Goal: Check status: Check status

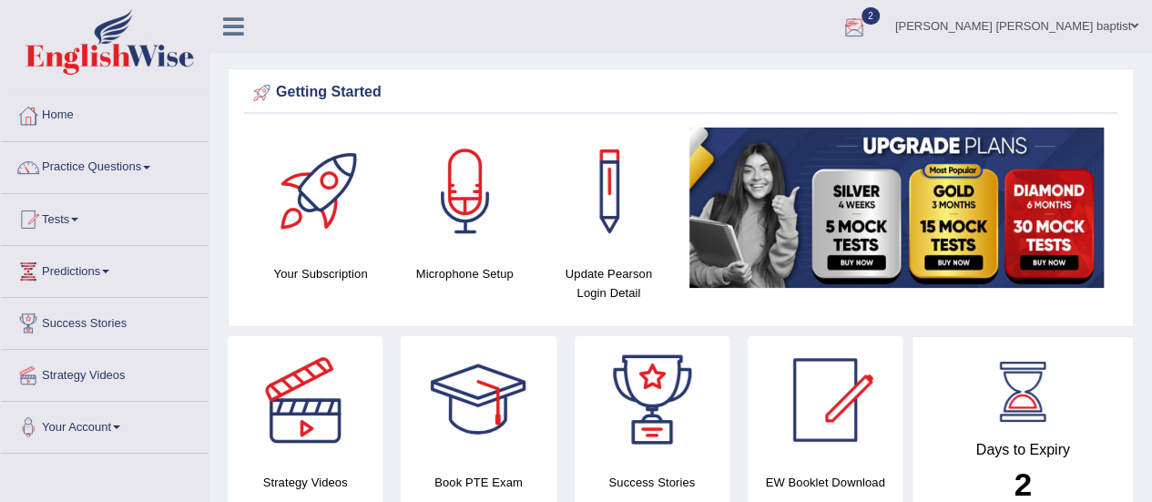
click at [868, 20] on div at bounding box center [853, 27] width 27 height 27
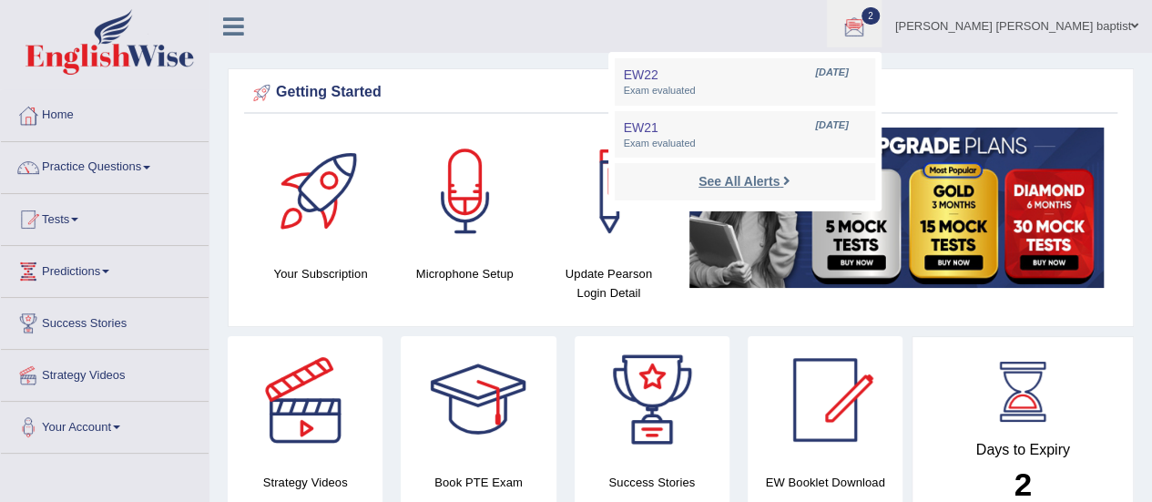
click at [795, 173] on link "See All Alerts" at bounding box center [744, 181] width 101 height 20
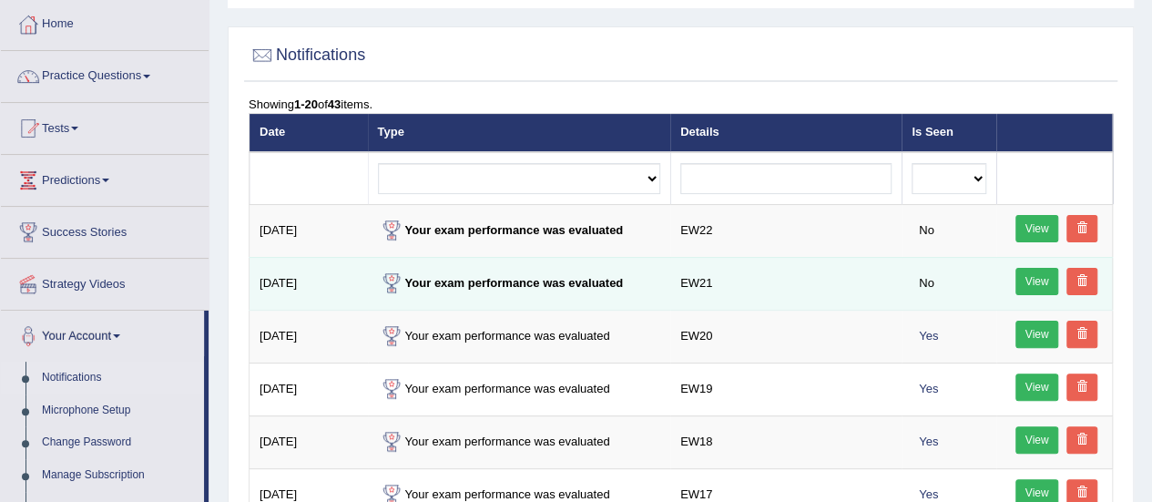
click at [1027, 273] on link "View" at bounding box center [1037, 281] width 44 height 27
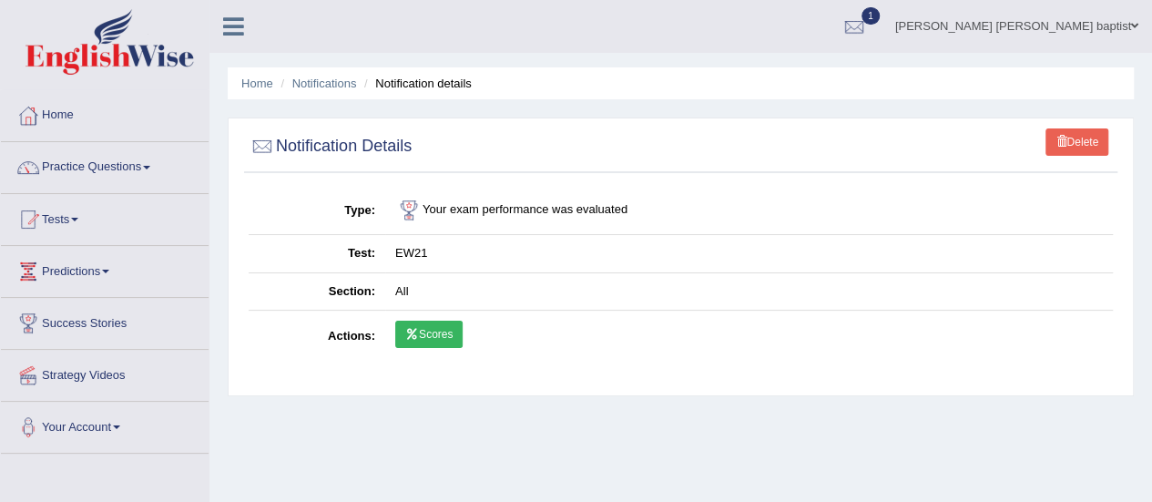
click at [417, 325] on link "Scores" at bounding box center [428, 333] width 67 height 27
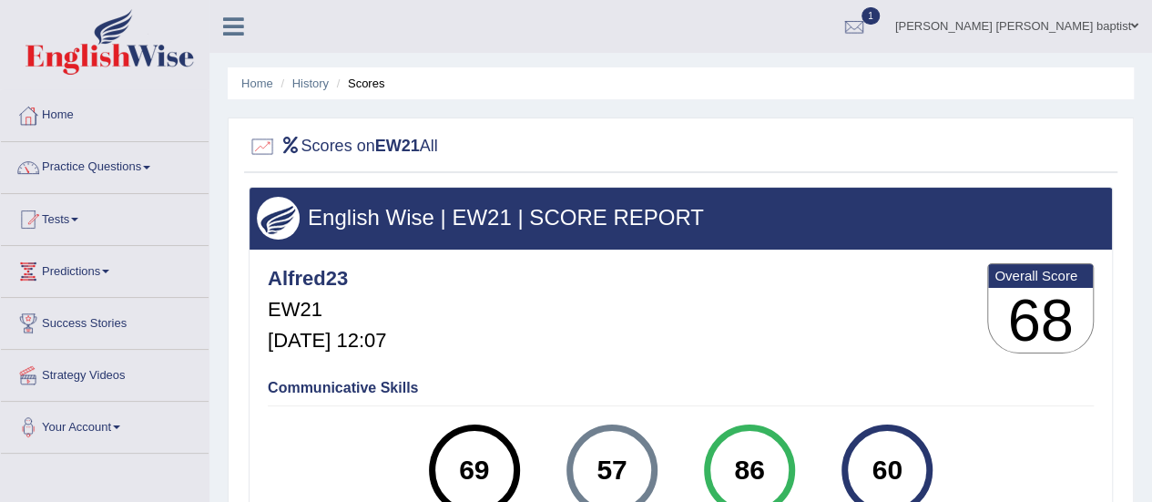
click at [881, 13] on link "1" at bounding box center [854, 23] width 55 height 47
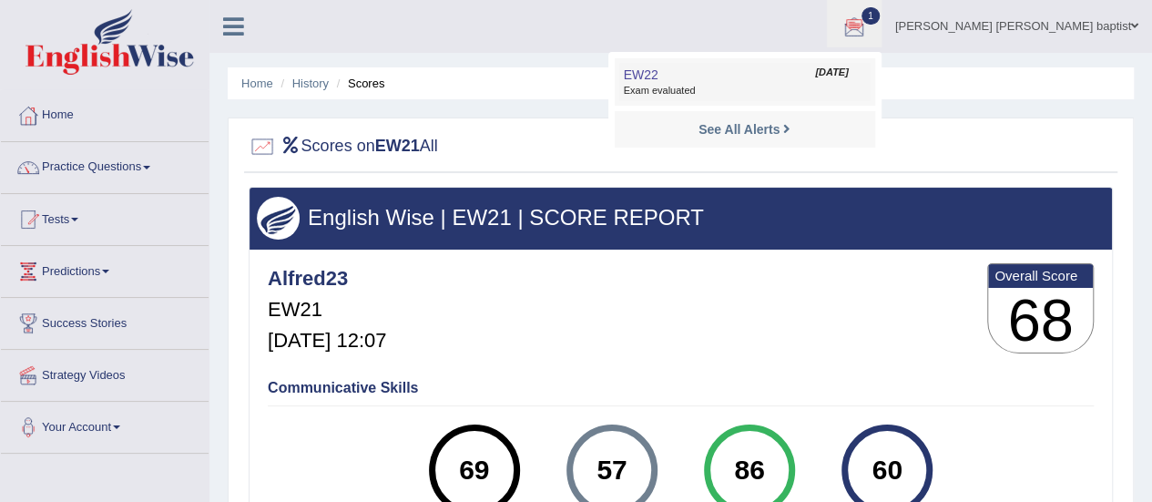
click at [794, 92] on span "Exam evaluated" at bounding box center [745, 91] width 242 height 15
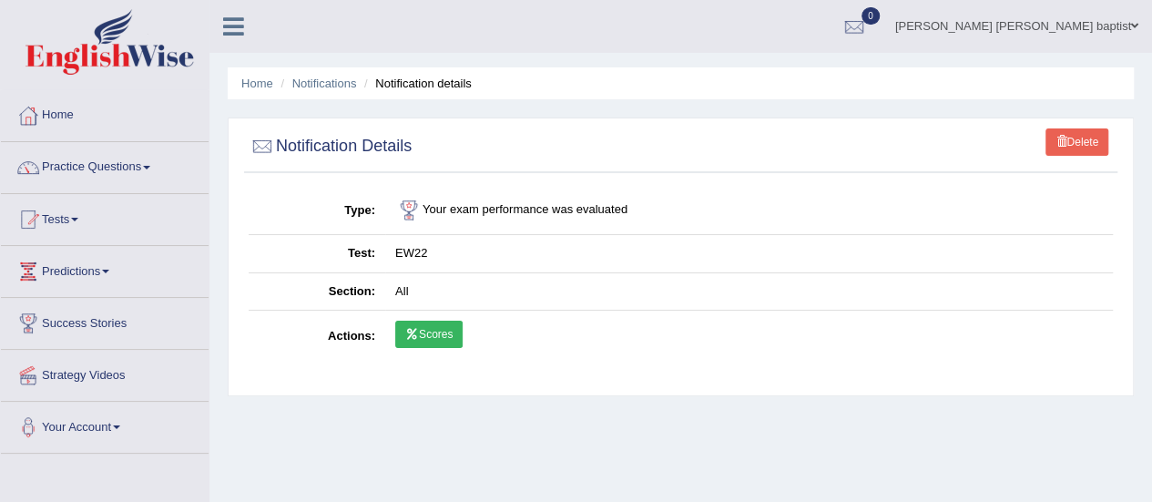
click at [426, 322] on link "Scores" at bounding box center [428, 333] width 67 height 27
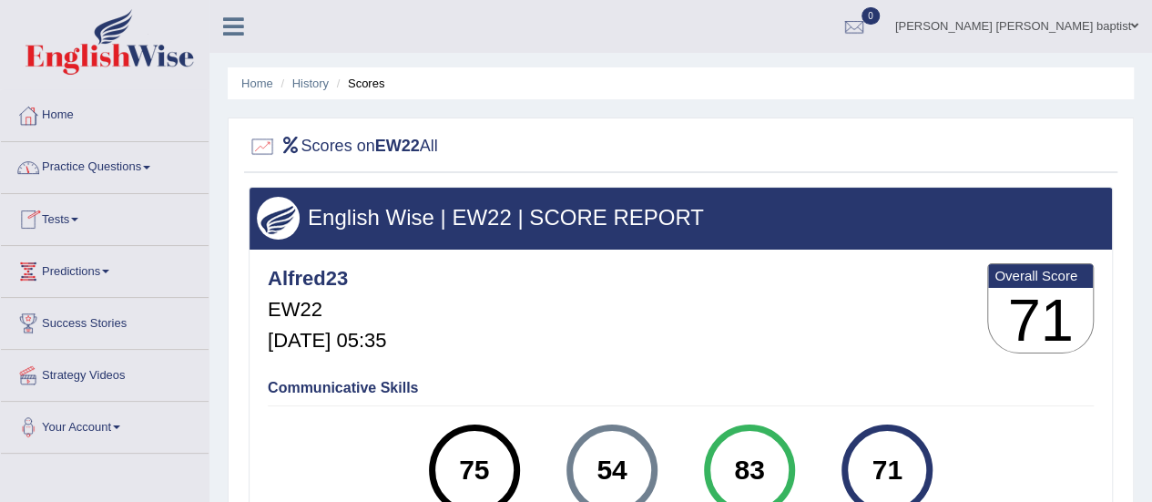
click at [41, 217] on div at bounding box center [28, 219] width 27 height 27
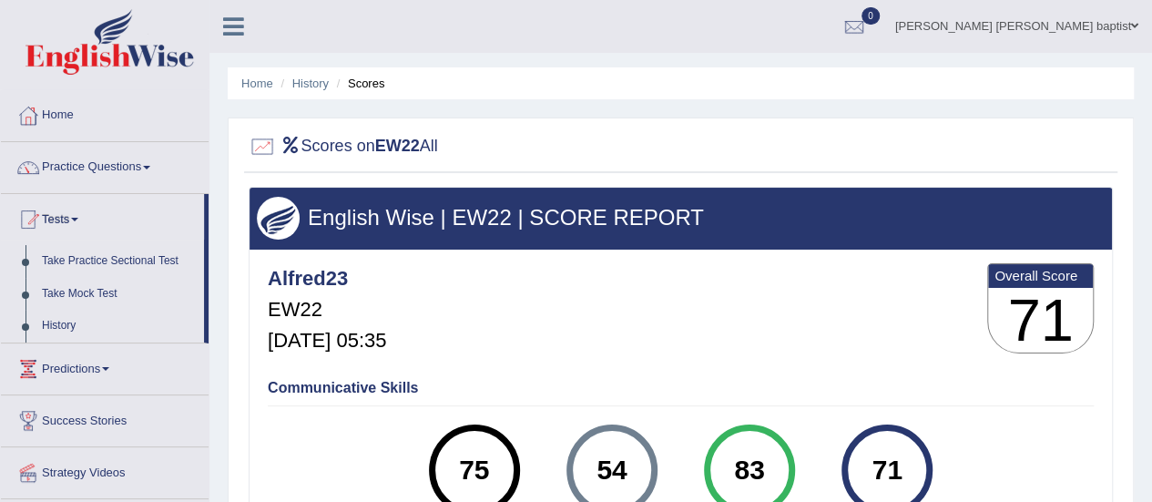
scroll to position [91, 0]
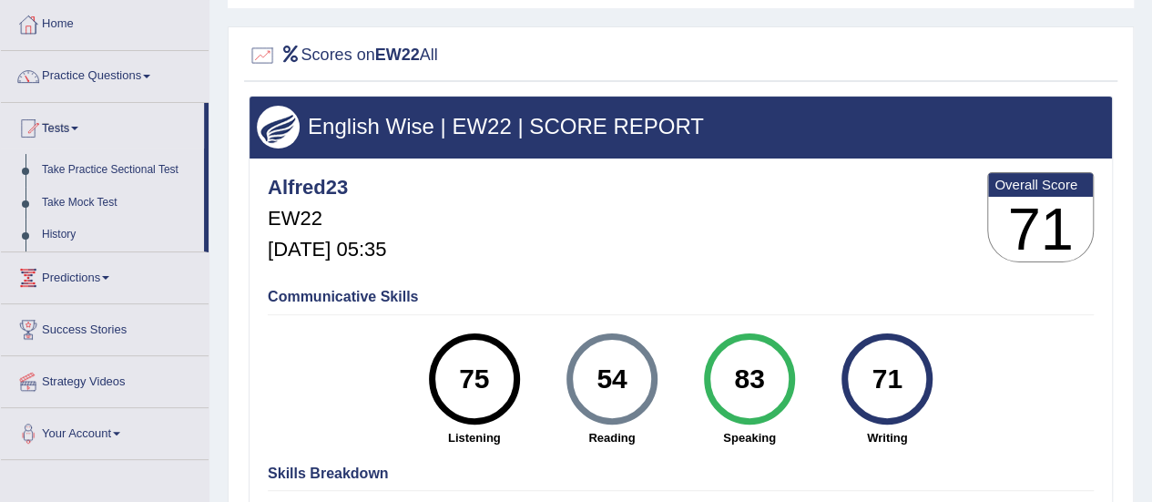
click at [49, 228] on link "History" at bounding box center [119, 234] width 170 height 33
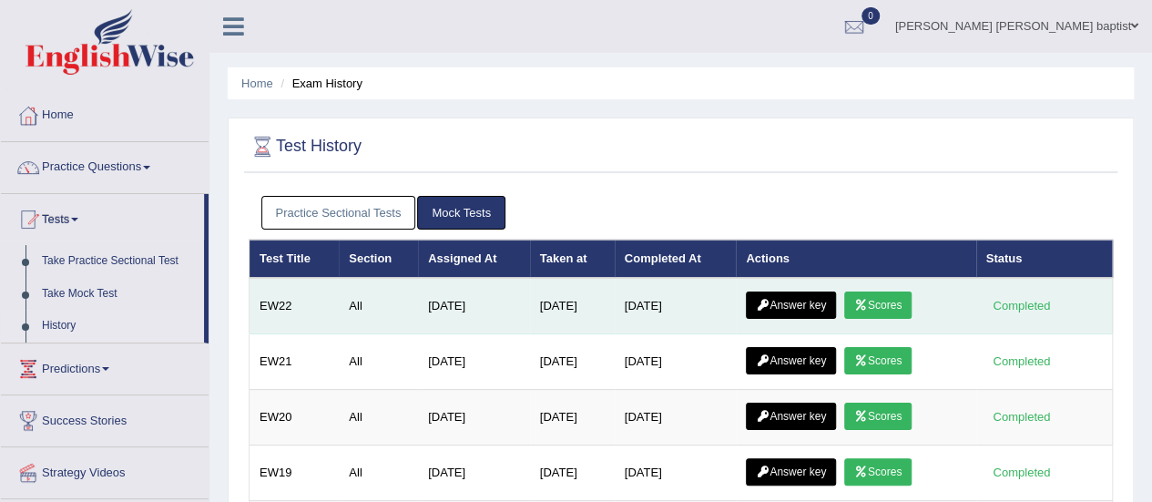
click at [787, 291] on link "Answer key" at bounding box center [791, 304] width 90 height 27
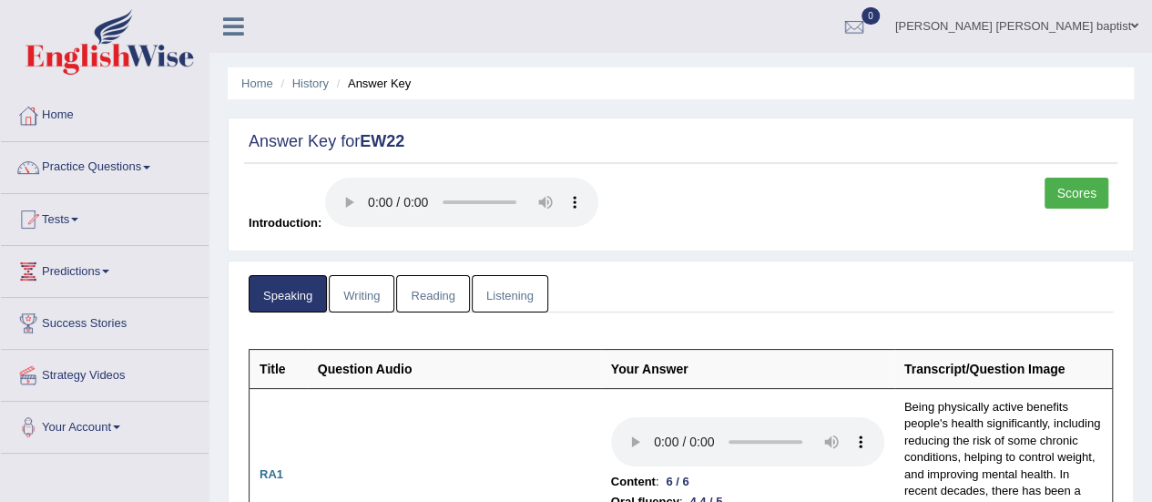
click at [368, 300] on link "Writing" at bounding box center [362, 293] width 66 height 37
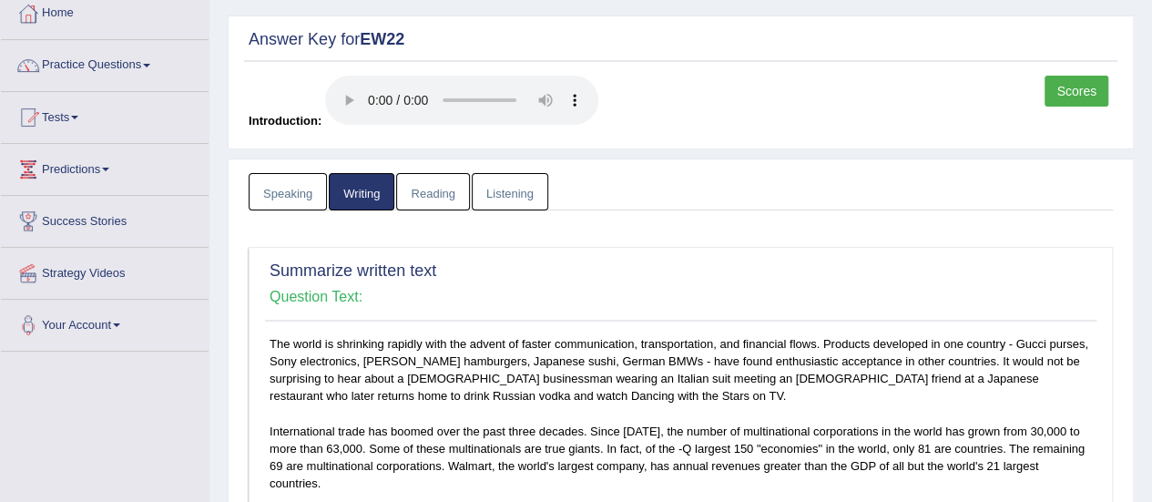
scroll to position [91, 0]
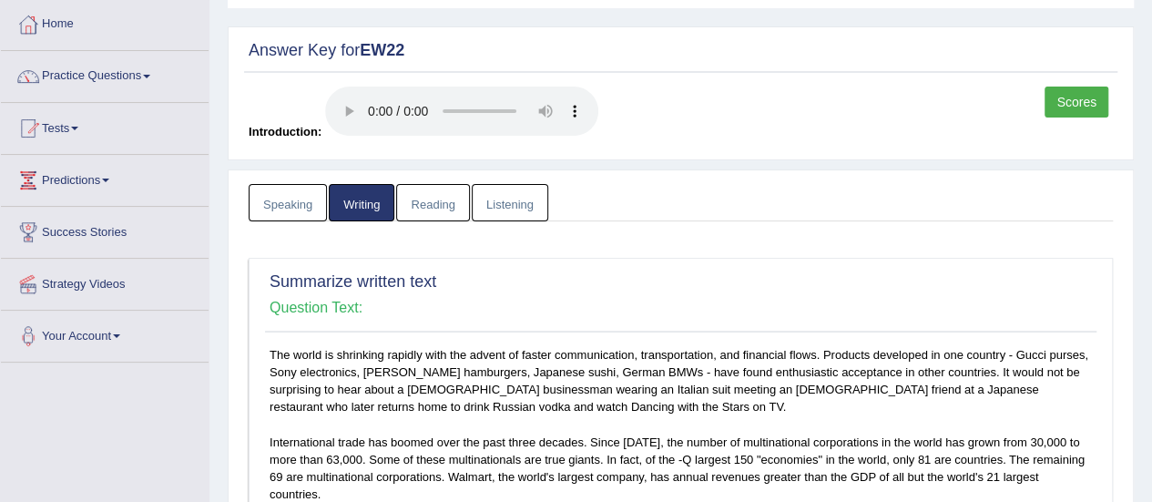
click at [492, 206] on link "Listening" at bounding box center [510, 202] width 76 height 37
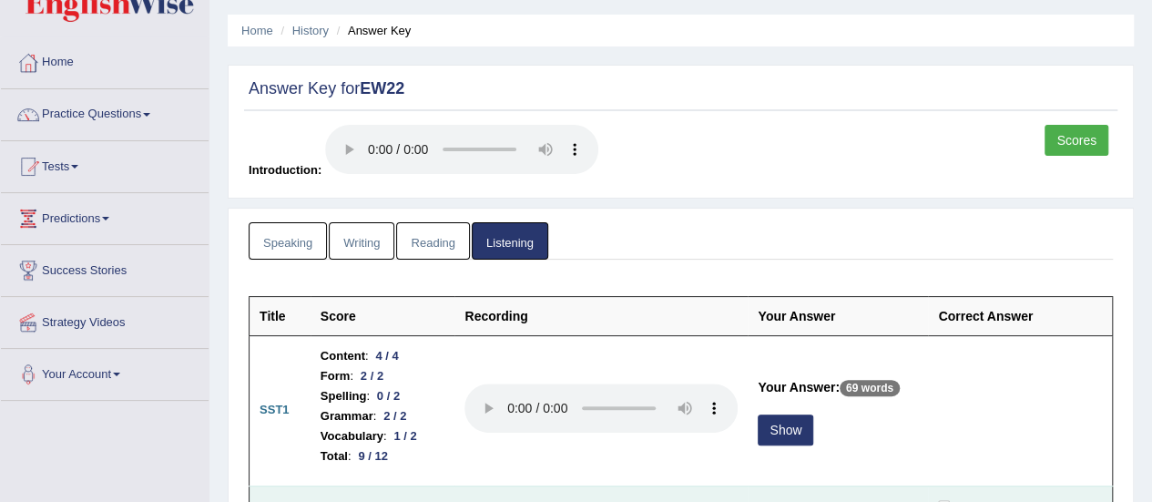
scroll to position [0, 0]
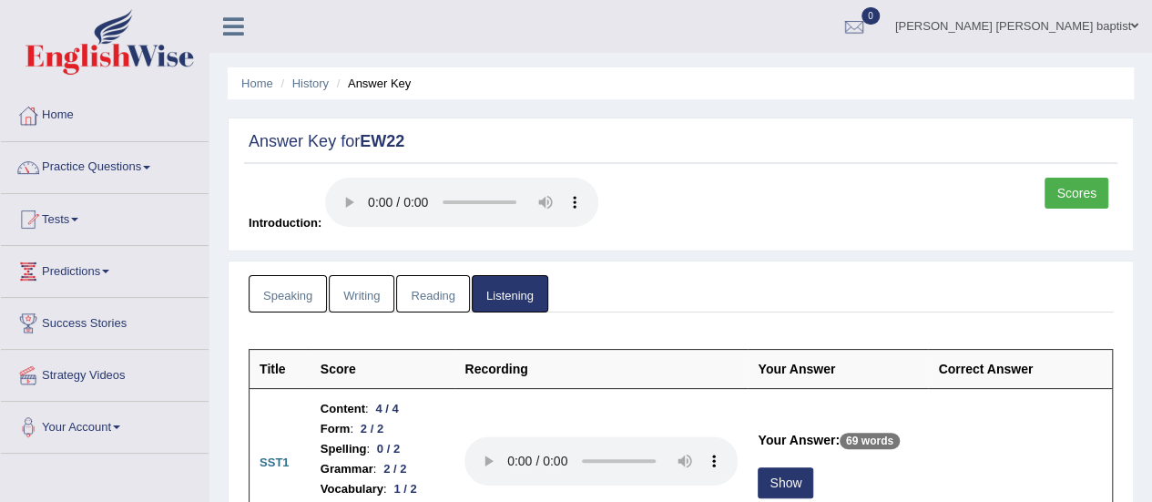
click at [427, 288] on link "Reading" at bounding box center [432, 293] width 73 height 37
